Goal: Task Accomplishment & Management: Complete application form

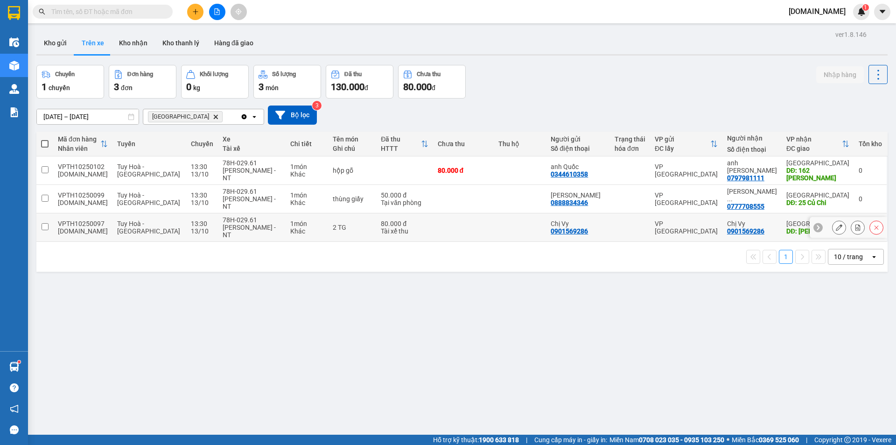
click at [44, 226] on input "checkbox" at bounding box center [45, 226] width 7 height 7
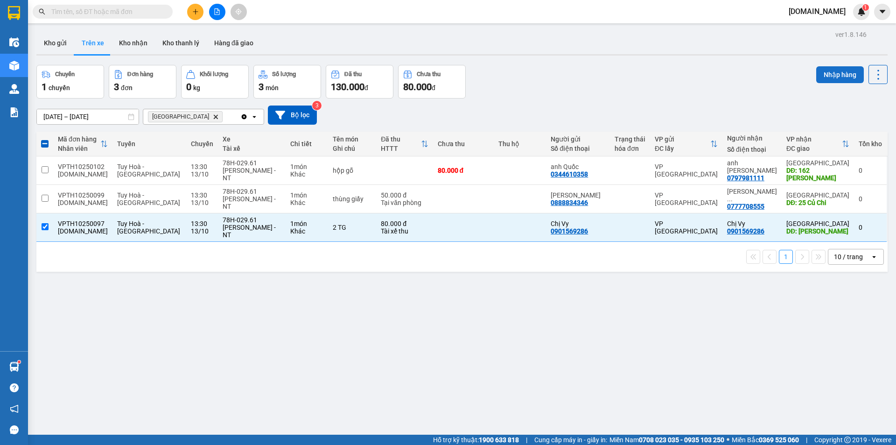
click at [828, 75] on button "Nhập hàng" at bounding box center [840, 74] width 48 height 17
click at [288, 337] on div "ver 1.8.146 Kho gửi Trên xe Kho nhận Kho thanh lý Hàng đã giao Chuyến 1 chuyến …" at bounding box center [462, 250] width 858 height 445
click at [43, 229] on input "checkbox" at bounding box center [45, 226] width 7 height 7
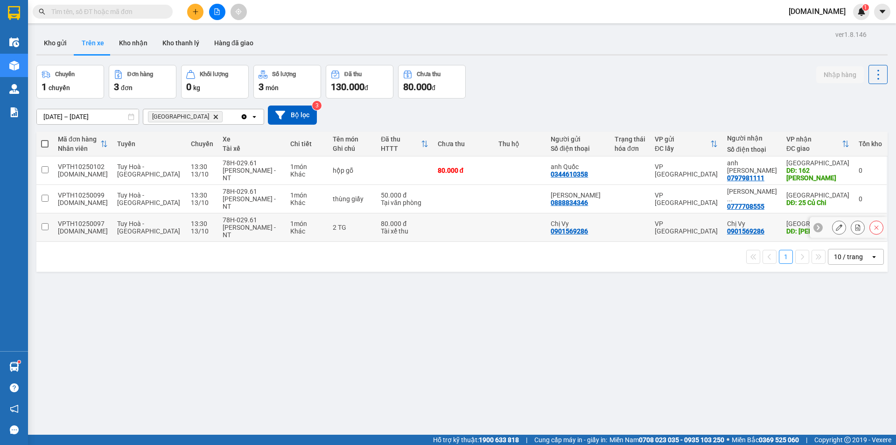
click at [46, 227] on input "checkbox" at bounding box center [45, 226] width 7 height 7
checkbox input "true"
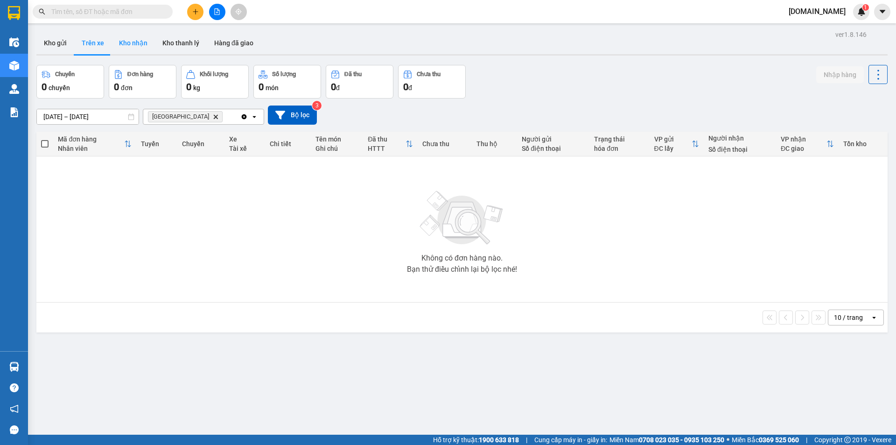
click at [132, 42] on button "Kho nhận" at bounding box center [132, 43] width 43 height 22
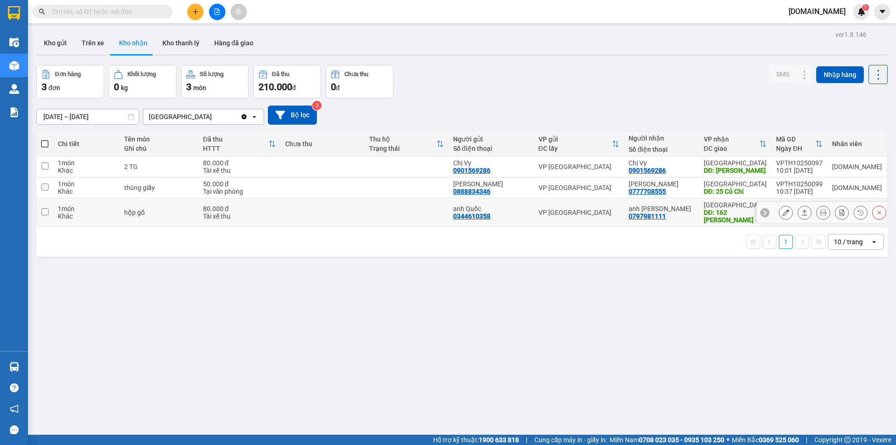
click at [44, 212] on td at bounding box center [44, 212] width 17 height 28
checkbox input "true"
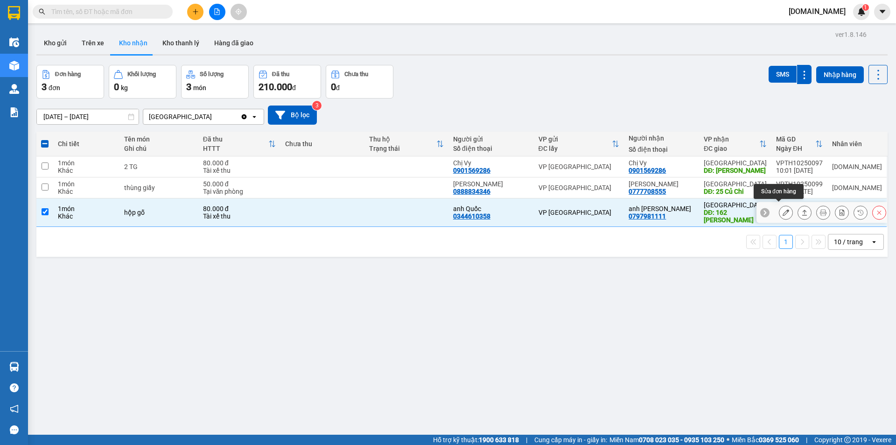
click at [782, 209] on icon at bounding box center [785, 212] width 7 height 7
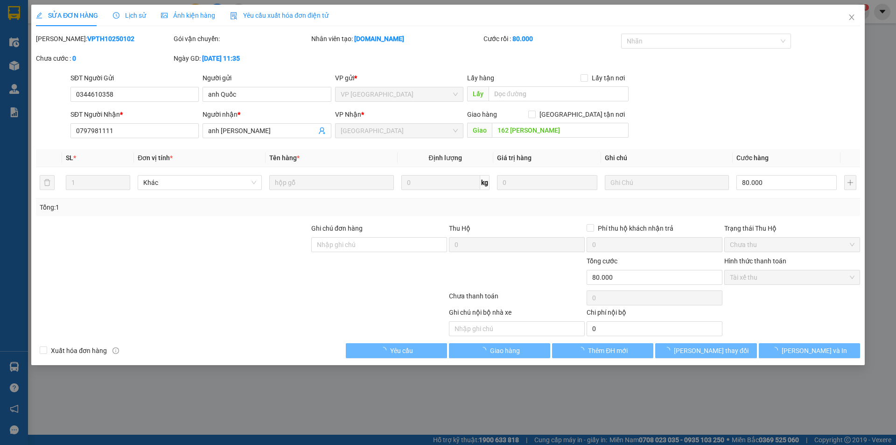
type input "0344610358"
type input "anh Quốc"
type input "0797981111"
type input "anh [PERSON_NAME]"
type input "162 [PERSON_NAME]"
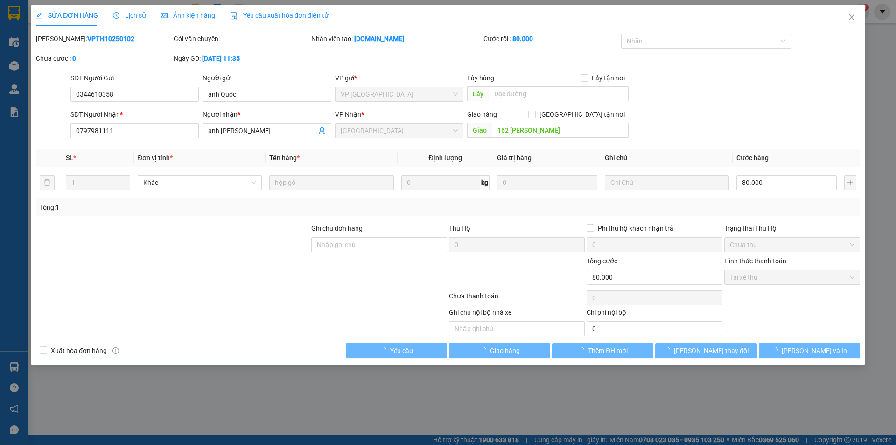
type input "0"
type input "80.000"
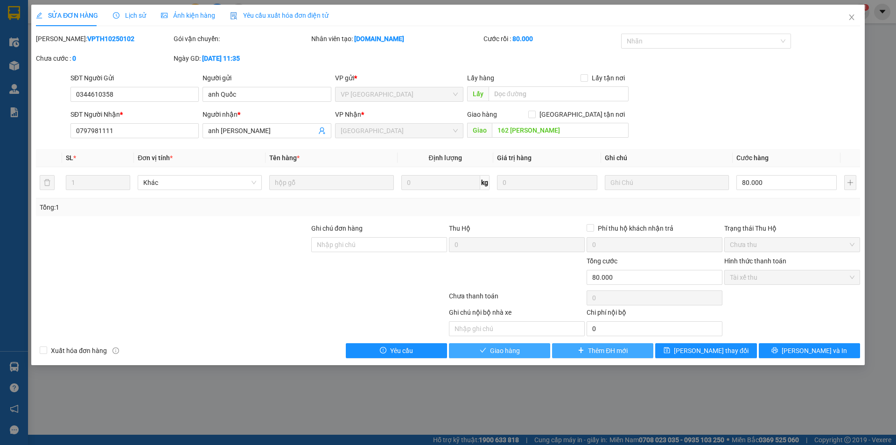
drag, startPoint x: 519, startPoint y: 348, endPoint x: 552, endPoint y: 343, distance: 33.5
click at [522, 347] on button "Giao hàng" at bounding box center [499, 350] width 101 height 15
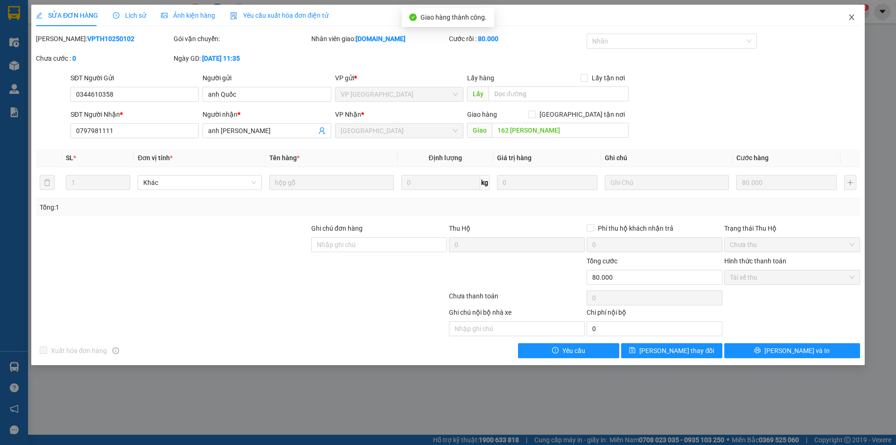
click at [852, 19] on icon "close" at bounding box center [851, 17] width 5 height 6
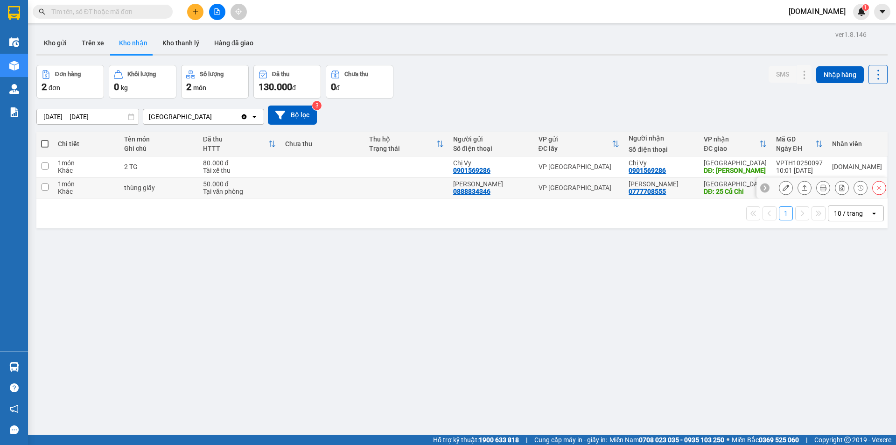
click at [44, 188] on input "checkbox" at bounding box center [45, 186] width 7 height 7
checkbox input "true"
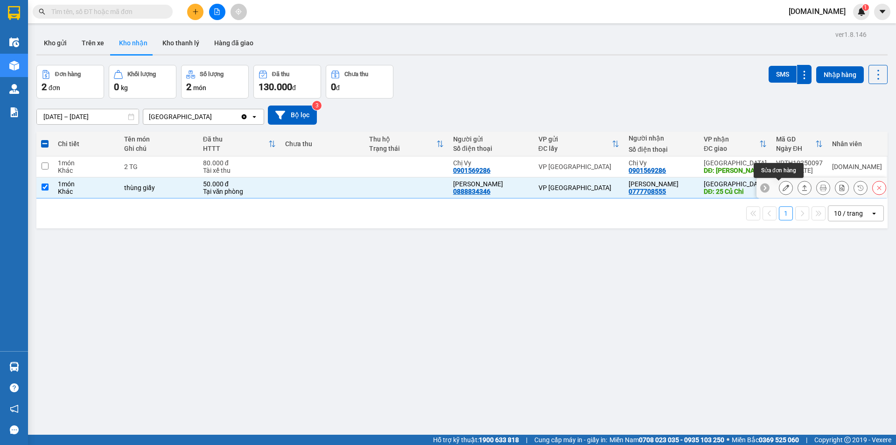
click at [782, 188] on icon at bounding box center [785, 187] width 7 height 7
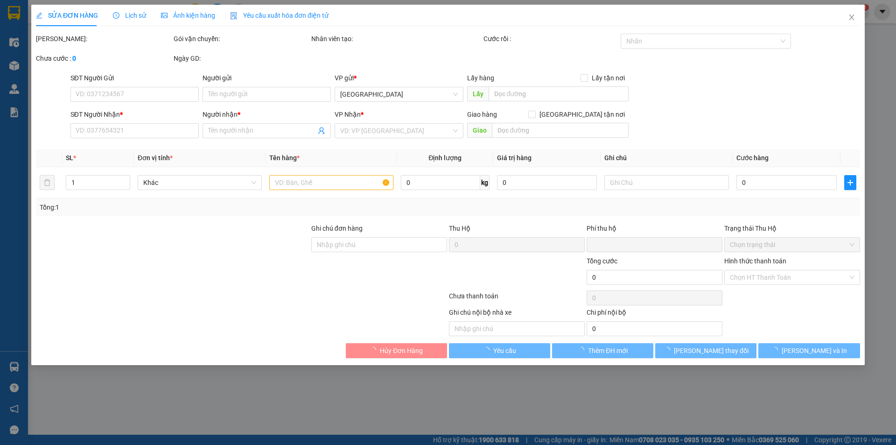
type input "0888834346"
type input "[PERSON_NAME]"
type input "0777708555"
type input "[PERSON_NAME]"
type input "25 Củ Chi"
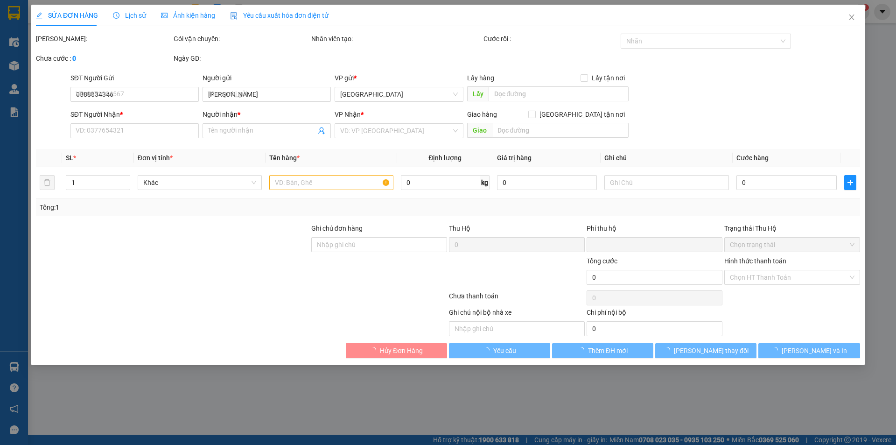
type input "0"
type input "50.000"
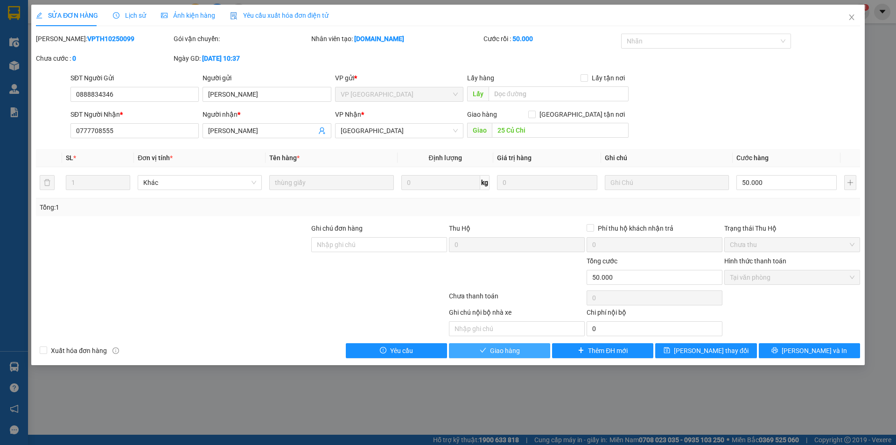
click at [518, 351] on span "Giao hàng" at bounding box center [505, 350] width 30 height 10
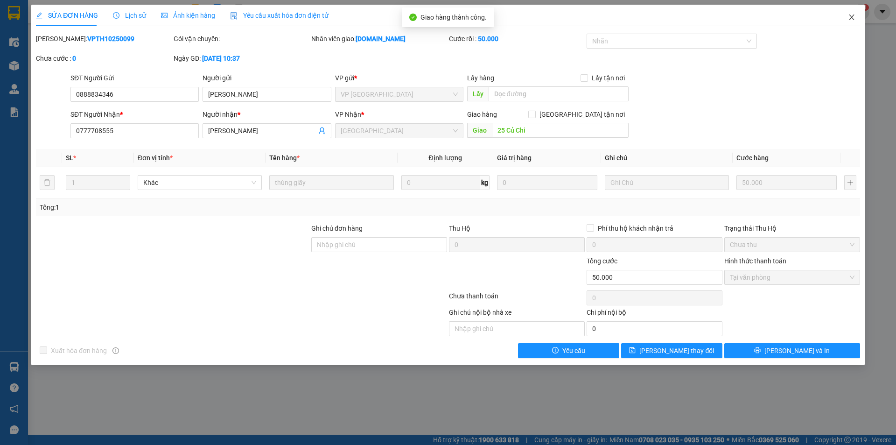
click at [855, 18] on span "Close" at bounding box center [851, 18] width 26 height 26
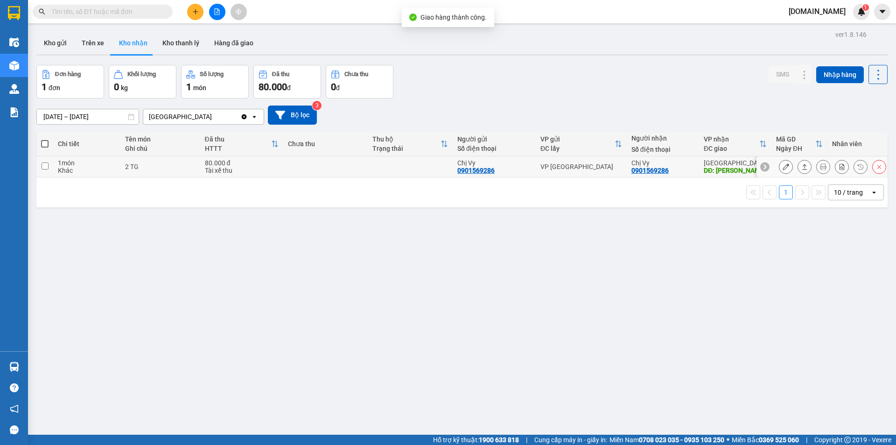
click at [44, 166] on input "checkbox" at bounding box center [45, 165] width 7 height 7
checkbox input "true"
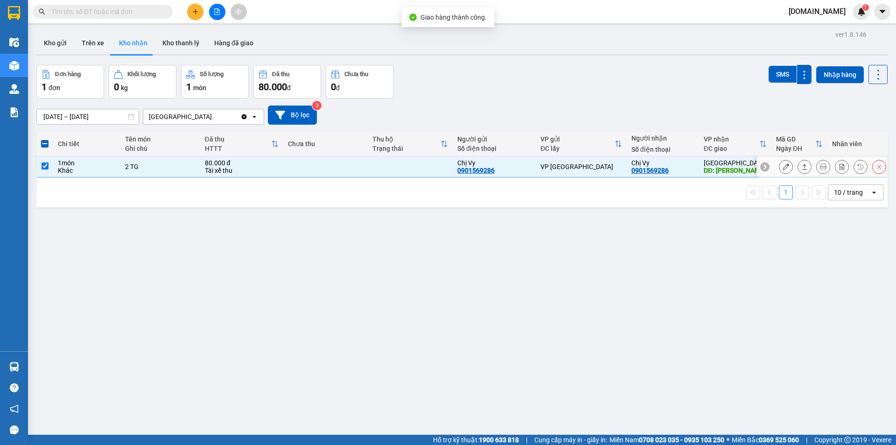
click at [782, 166] on button at bounding box center [785, 167] width 13 height 16
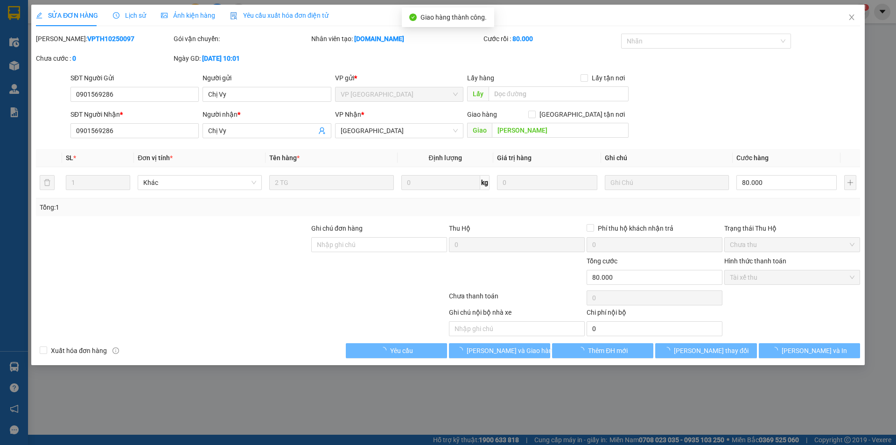
type input "0901569286"
type input "Chị Vy"
type input "0901569286"
type input "Chị Vy"
type input "[PERSON_NAME]"
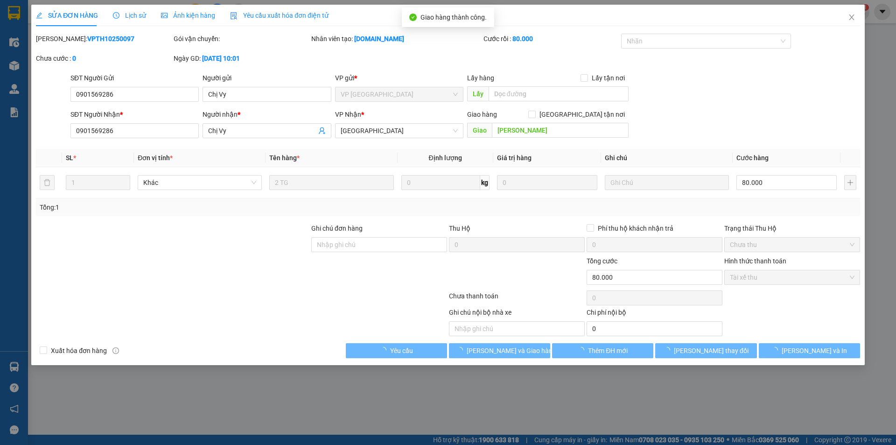
type input "0"
type input "80.000"
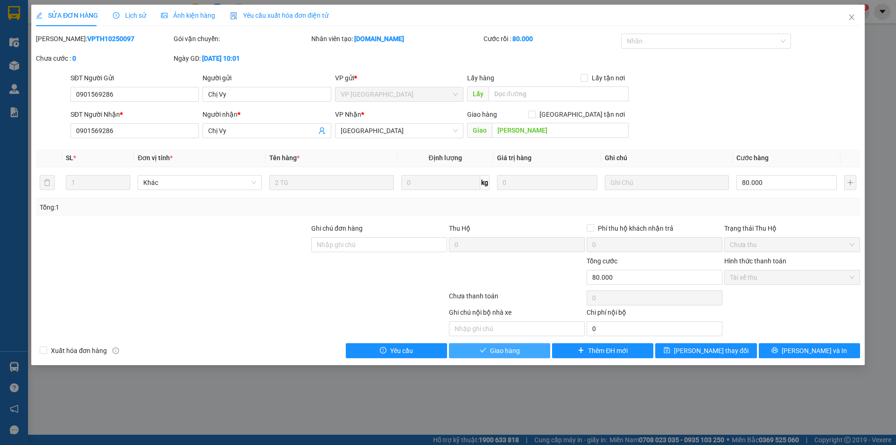
drag, startPoint x: 502, startPoint y: 349, endPoint x: 650, endPoint y: 313, distance: 152.3
click at [504, 348] on span "Giao hàng" at bounding box center [505, 350] width 30 height 10
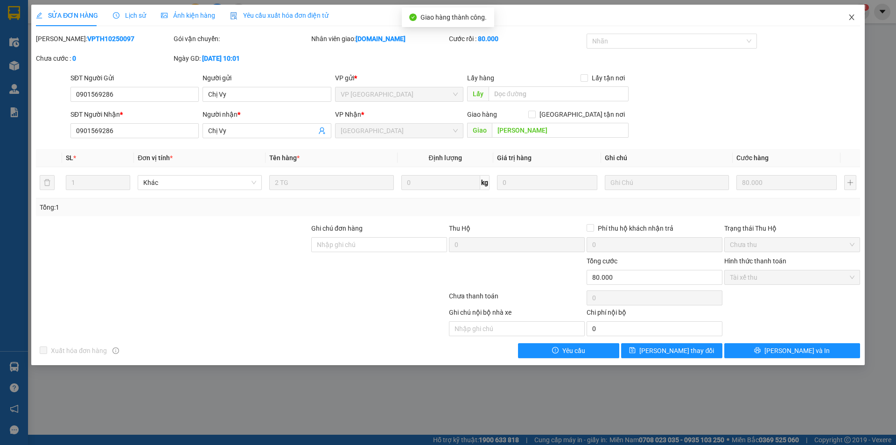
click at [851, 19] on icon "close" at bounding box center [851, 17] width 7 height 7
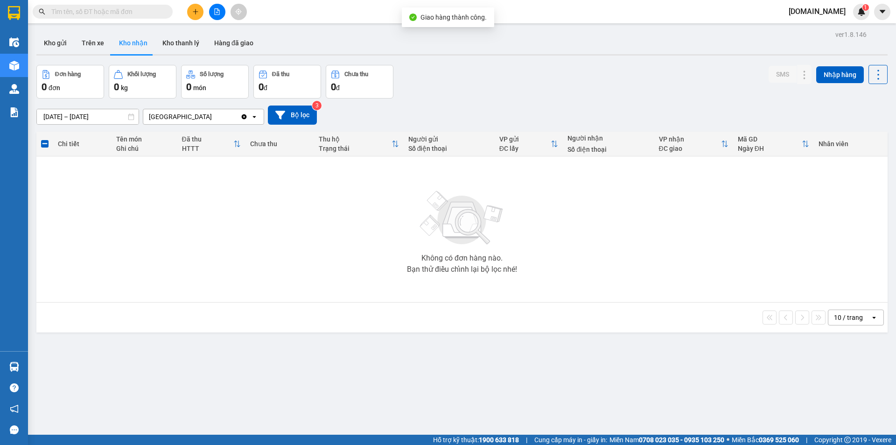
click at [607, 260] on div "Không có đơn hàng nào. Bạn thử điều chỉnh lại bộ lọc nhé!" at bounding box center [462, 229] width 842 height 140
